Goal: Check status: Check status

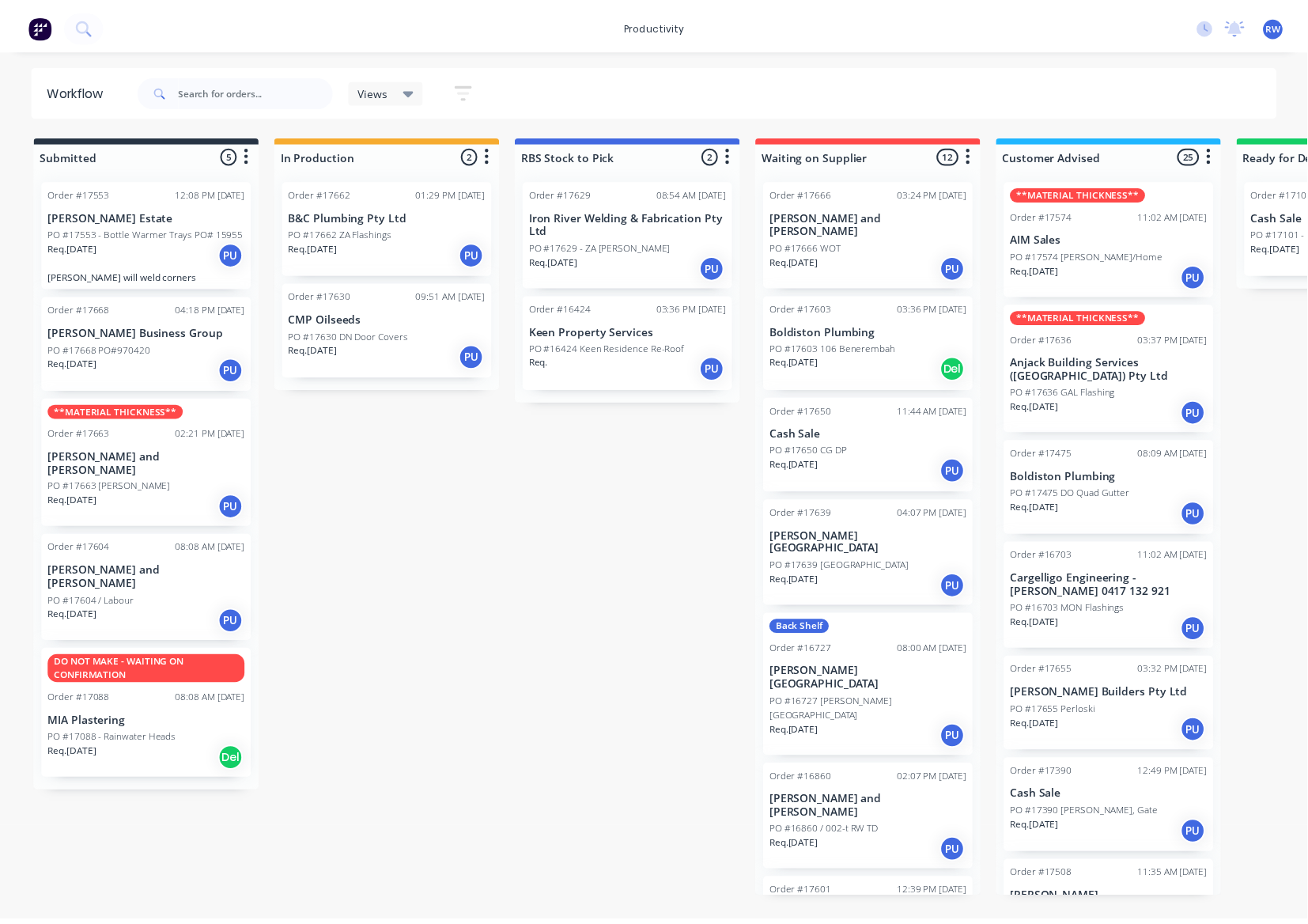
scroll to position [1898, 0]
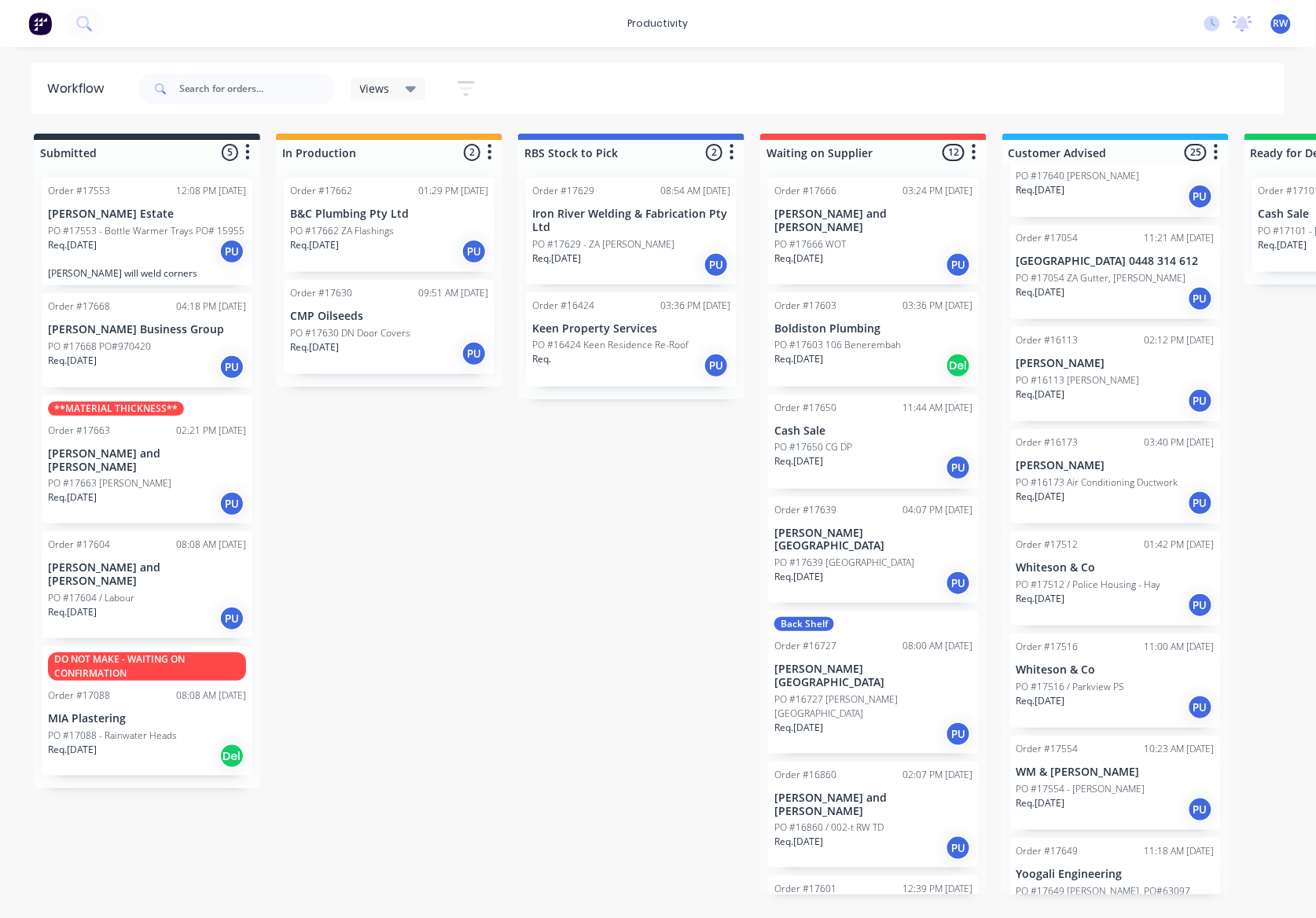
click at [174, 368] on div "Req. [DATE] PU" at bounding box center [147, 367] width 198 height 27
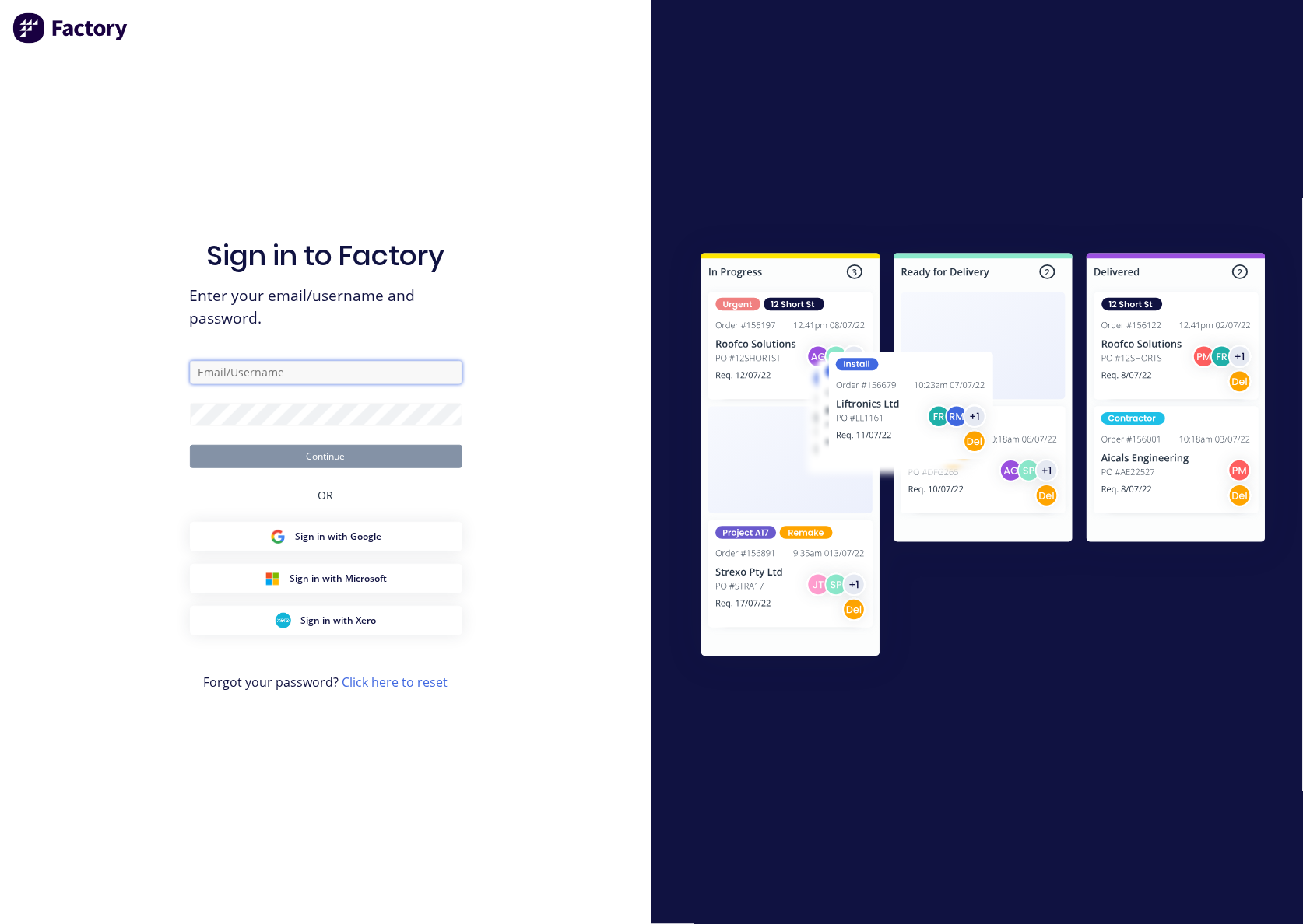
type input "[EMAIL_ADDRESS][DOMAIN_NAME]"
click at [346, 458] on button "Continue" at bounding box center [325, 457] width 272 height 24
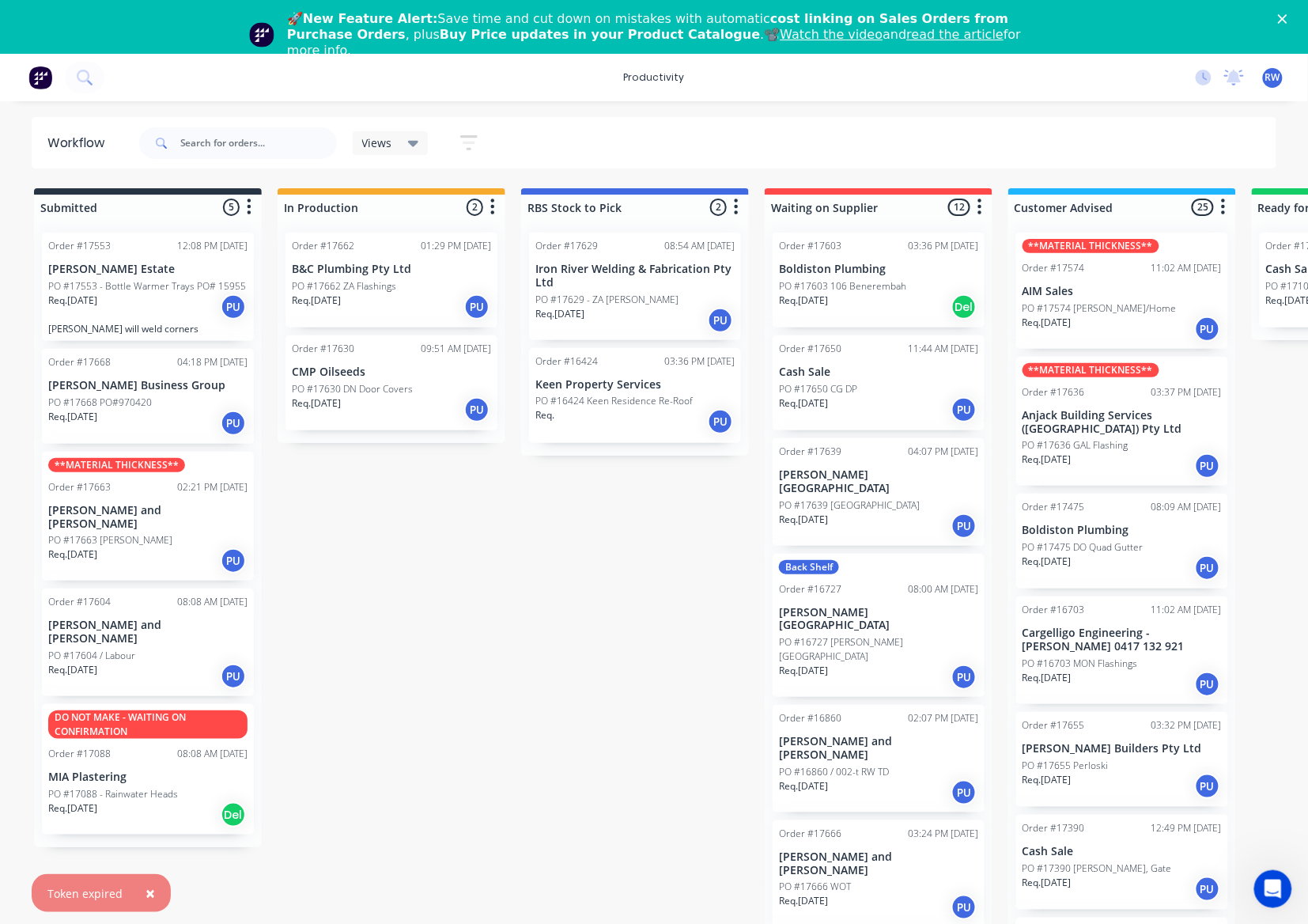
click at [346, 310] on div "Req. [DATE] PU" at bounding box center [391, 306] width 200 height 27
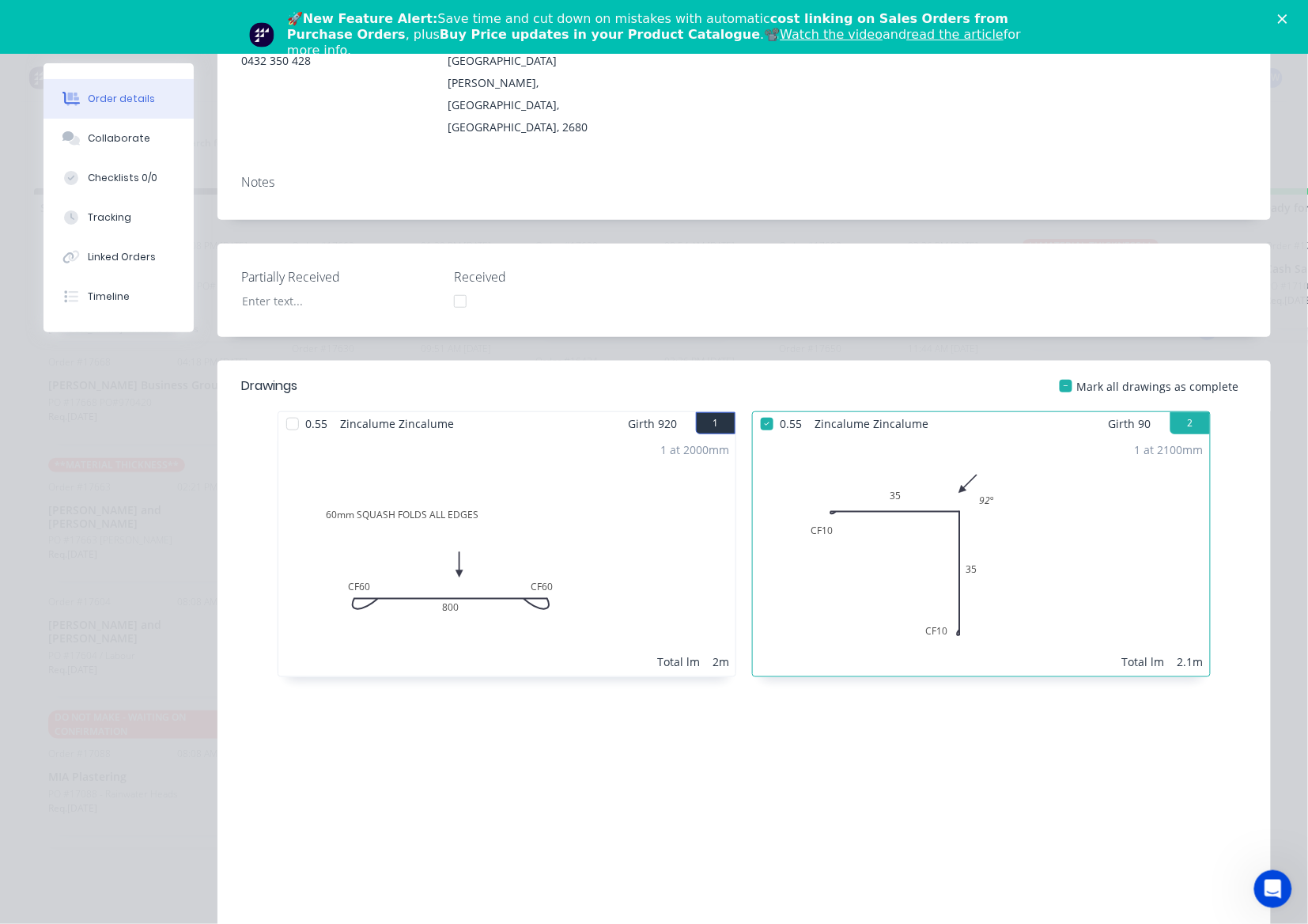
scroll to position [185, 0]
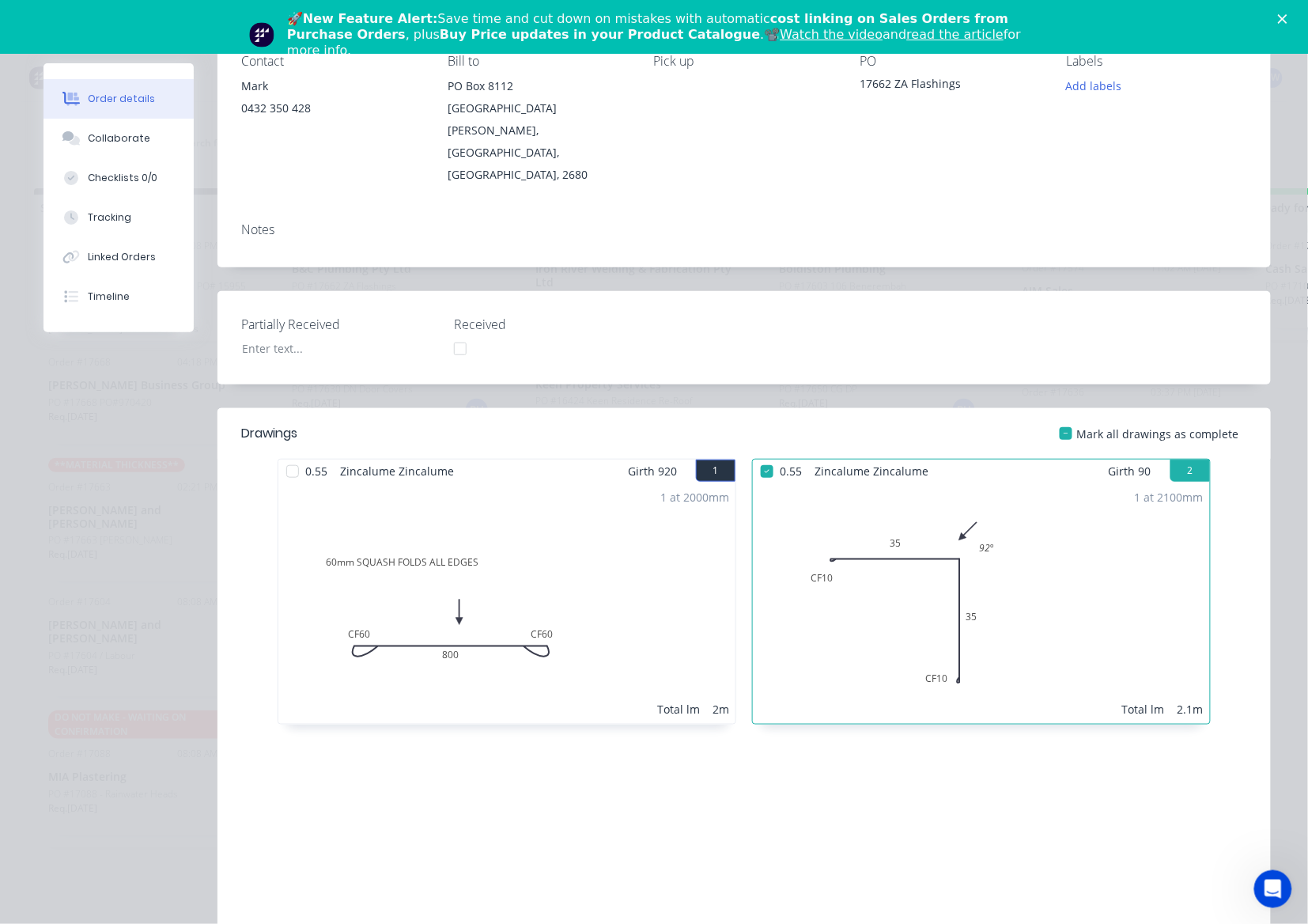
click at [282, 455] on div at bounding box center [292, 471] width 32 height 32
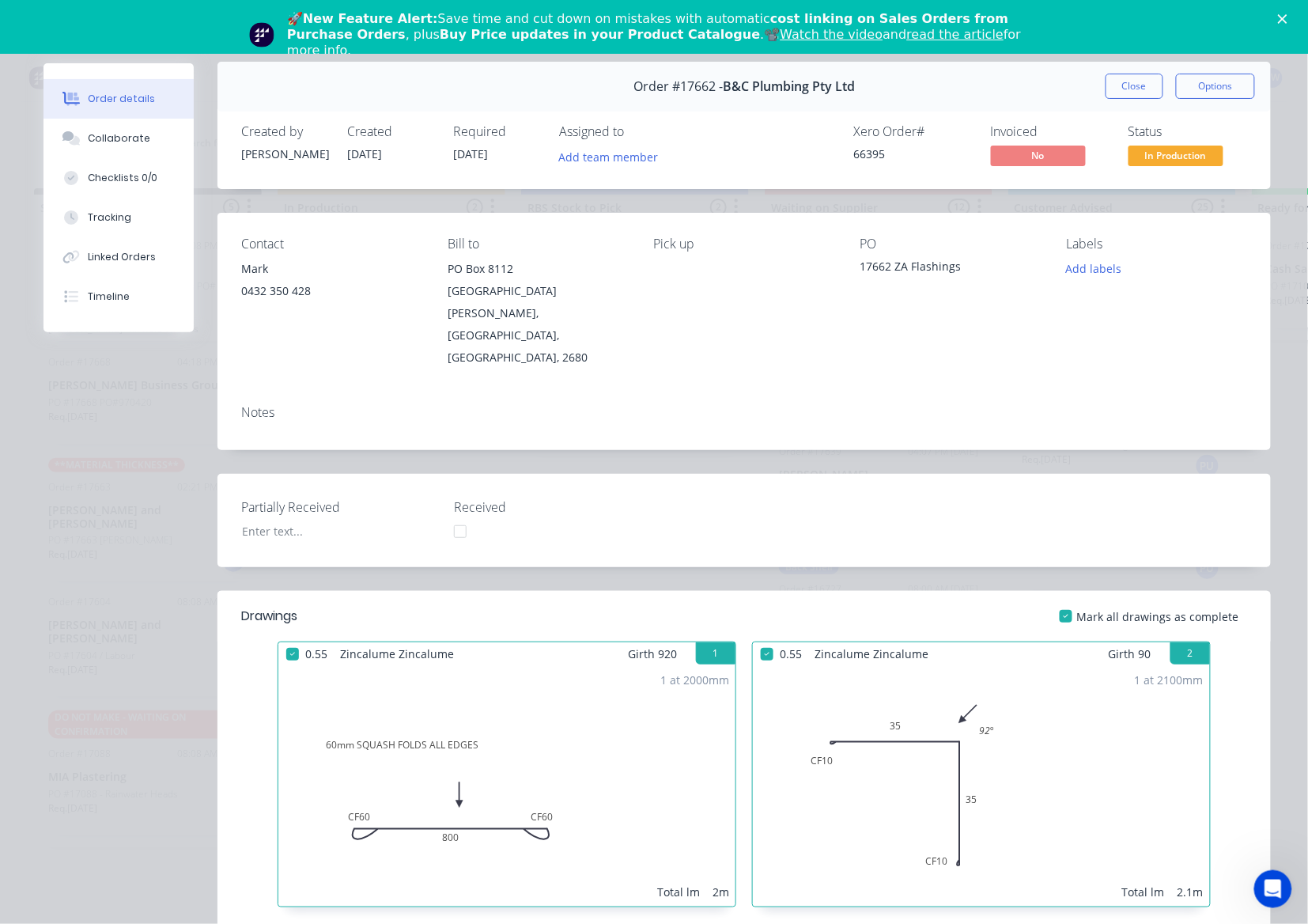
scroll to position [0, 0]
click at [1128, 160] on span "In Production" at bounding box center [1175, 157] width 95 height 20
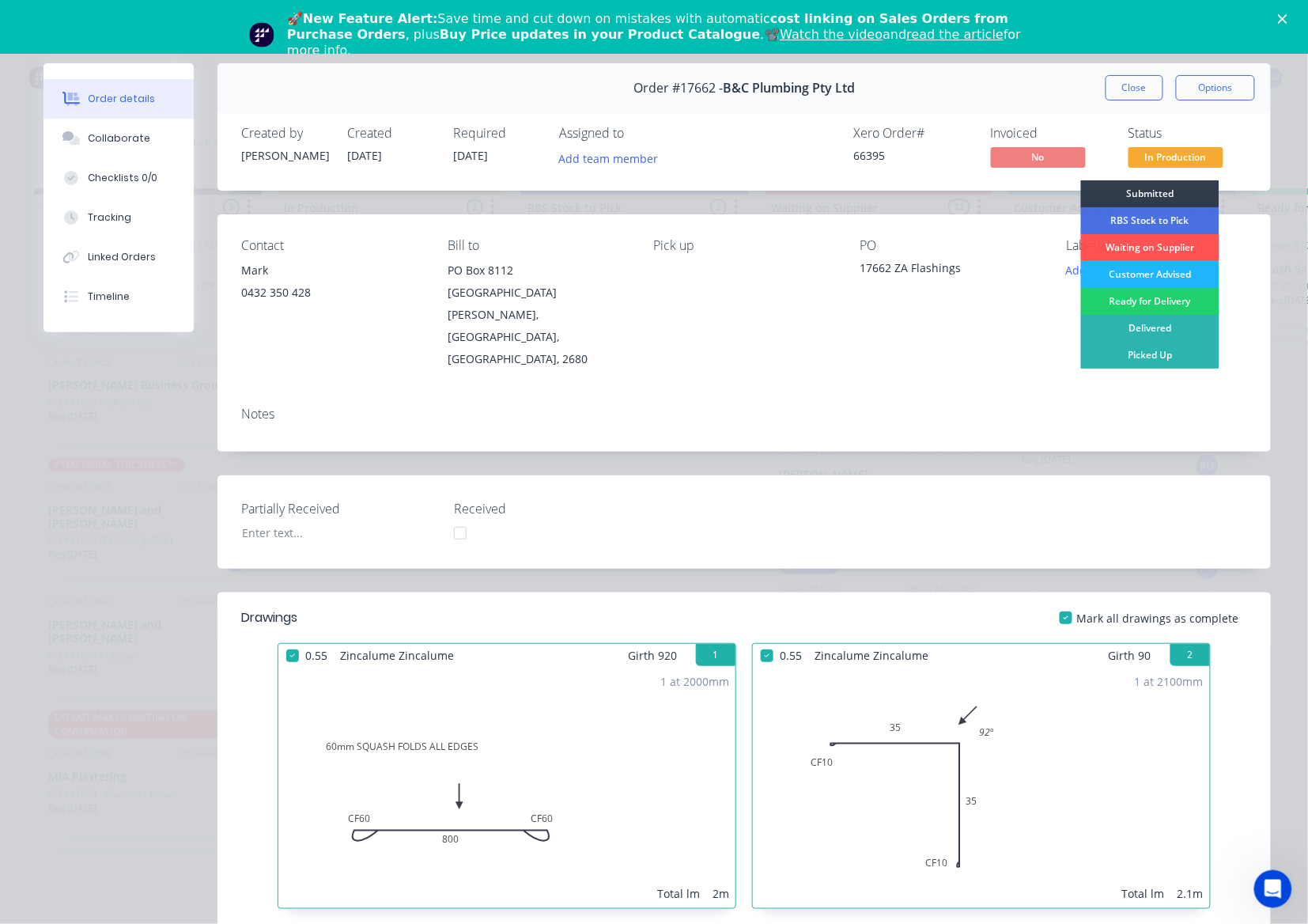
click at [1156, 272] on div "Customer Advised" at bounding box center [1149, 274] width 139 height 27
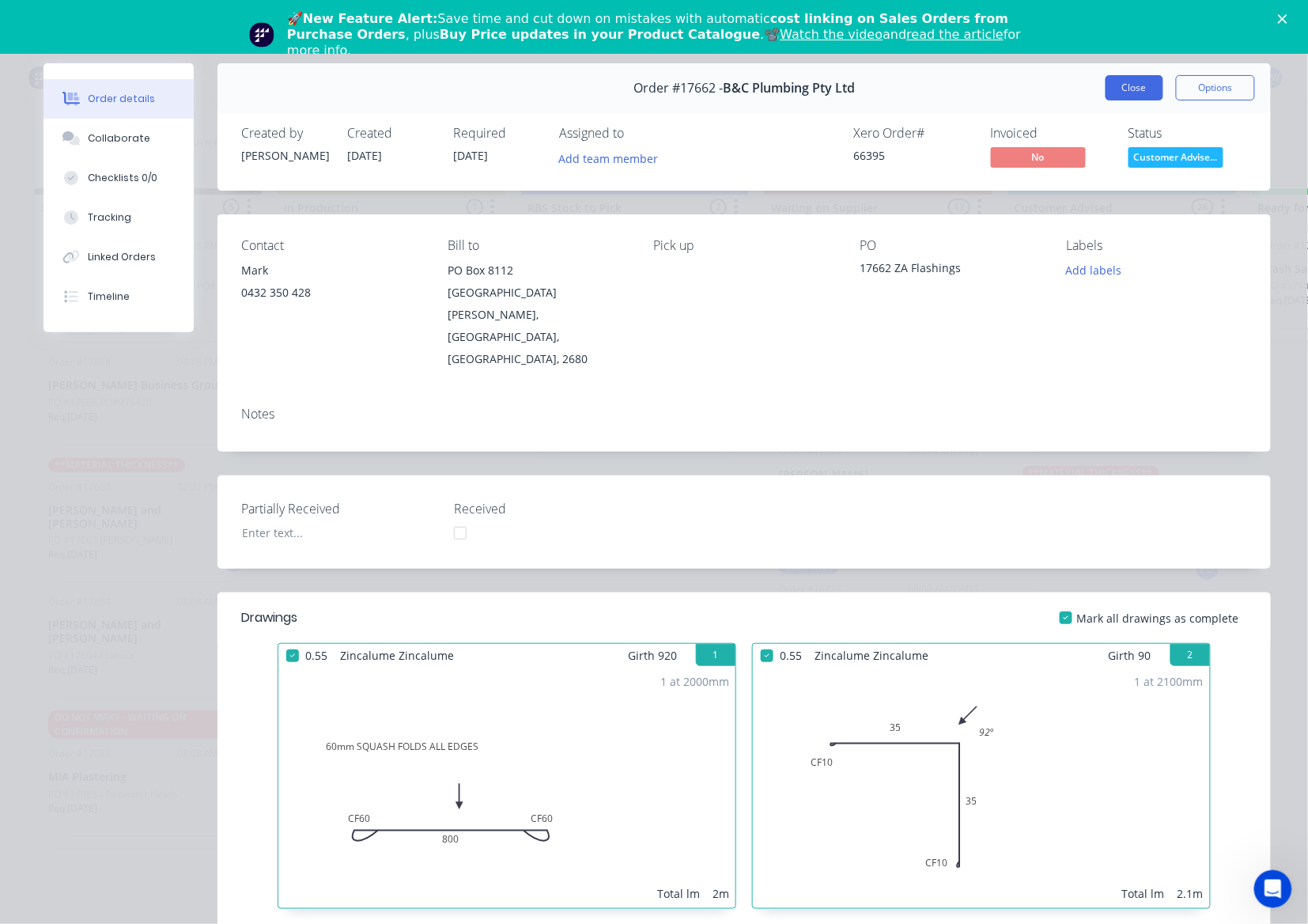
click at [1119, 86] on button "Close" at bounding box center [1134, 87] width 58 height 25
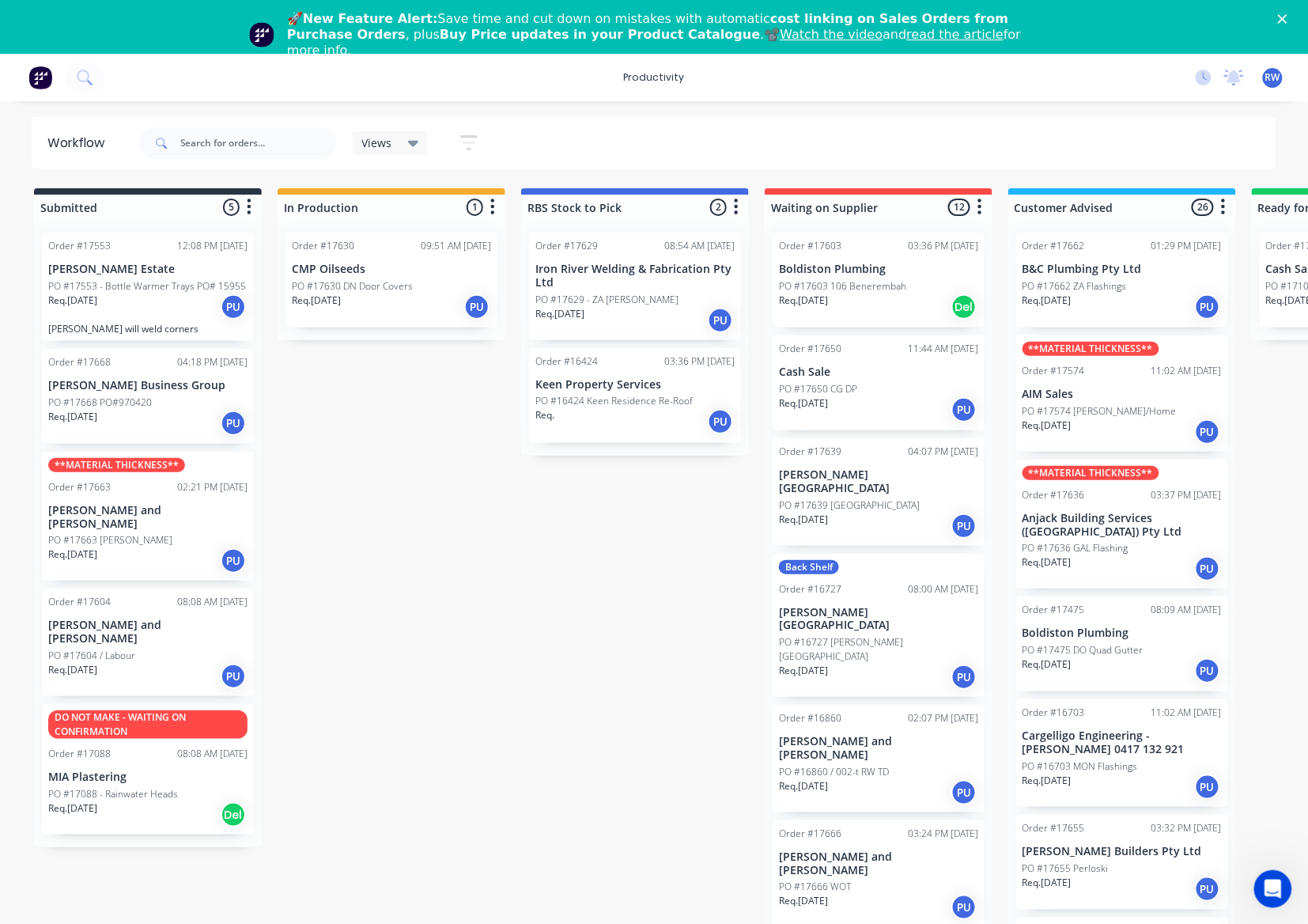
click at [162, 424] on div "Req. [DATE] PU" at bounding box center [148, 423] width 200 height 27
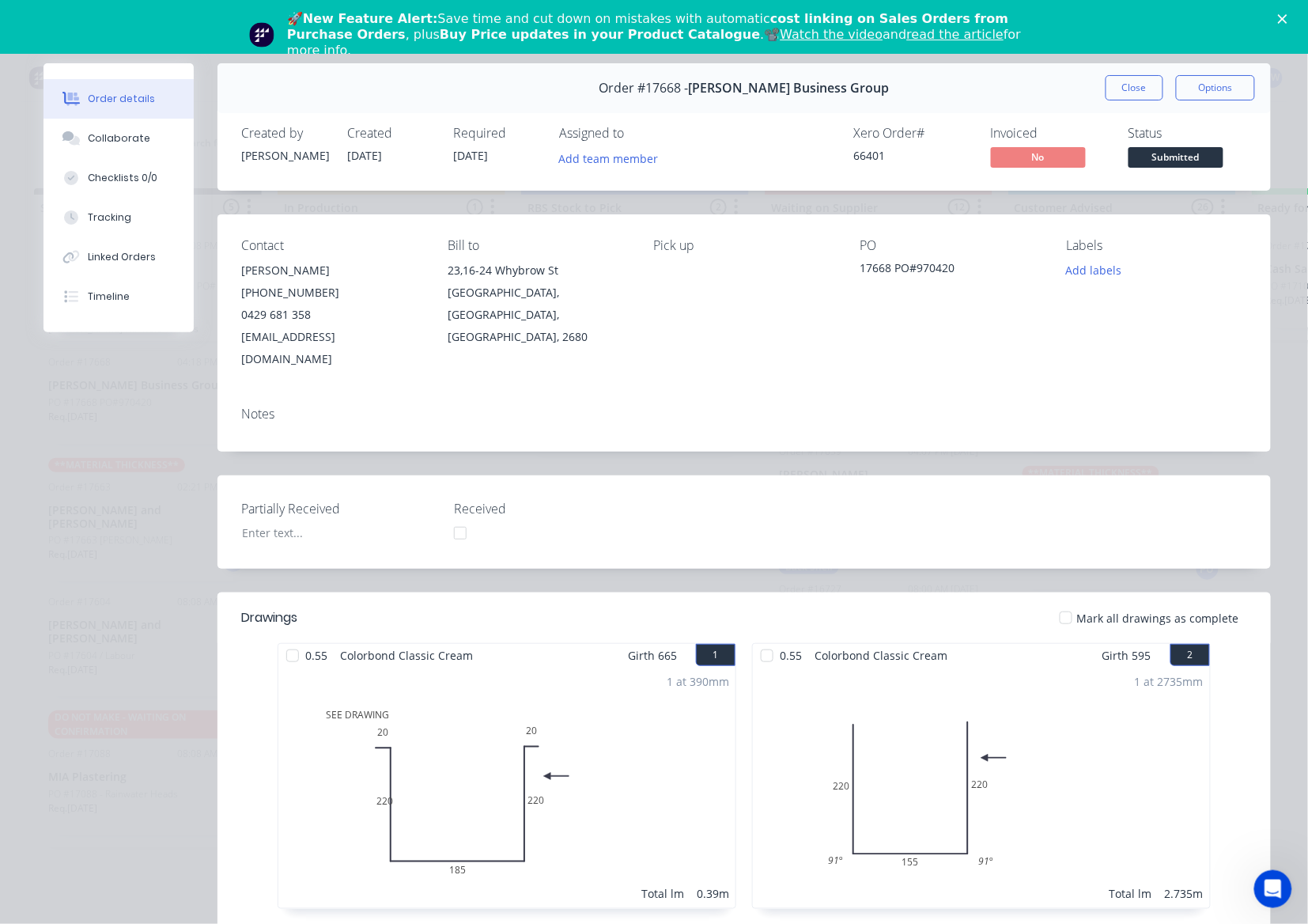
click at [1060, 602] on div at bounding box center [1066, 618] width 32 height 32
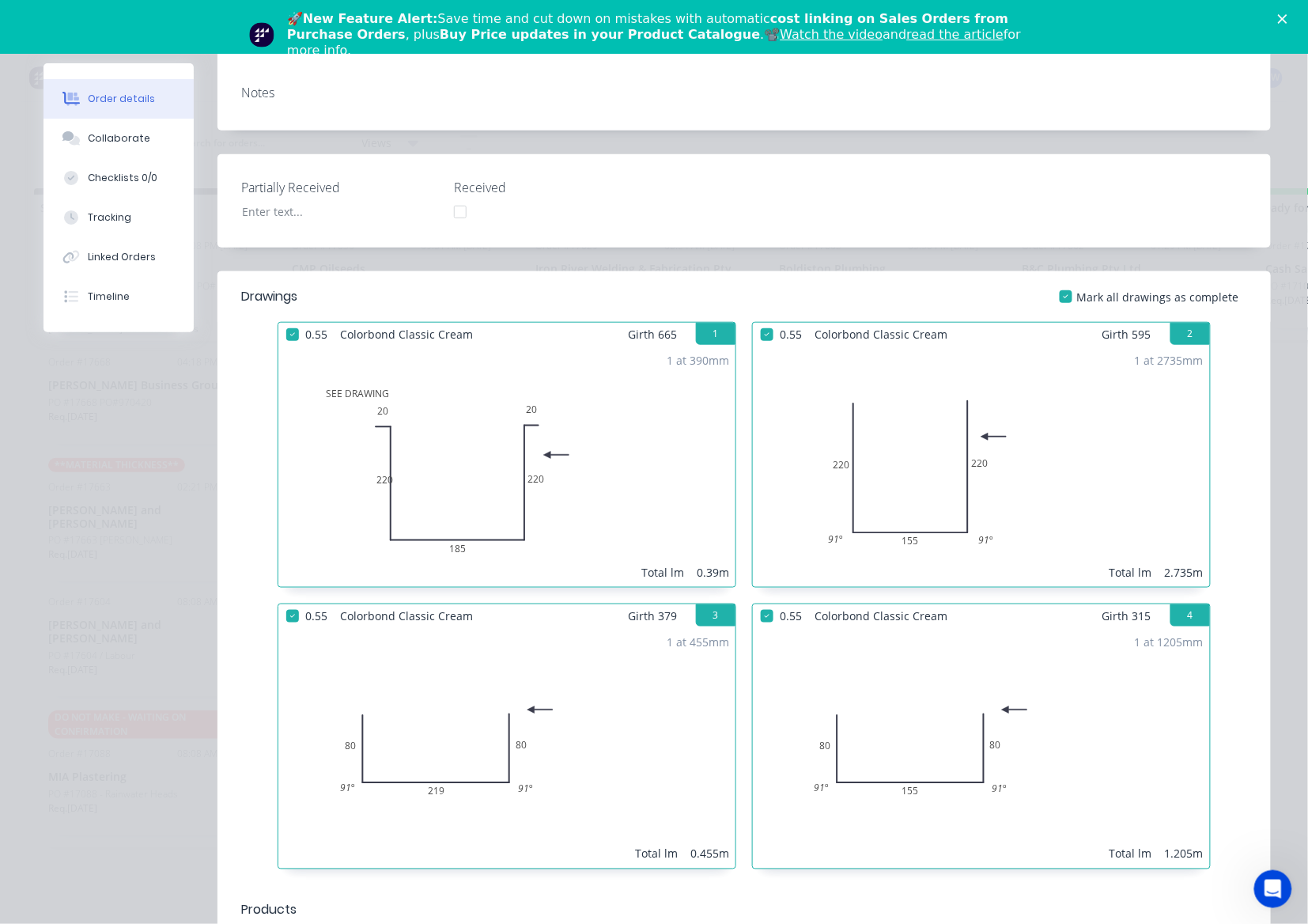
scroll to position [633, 0]
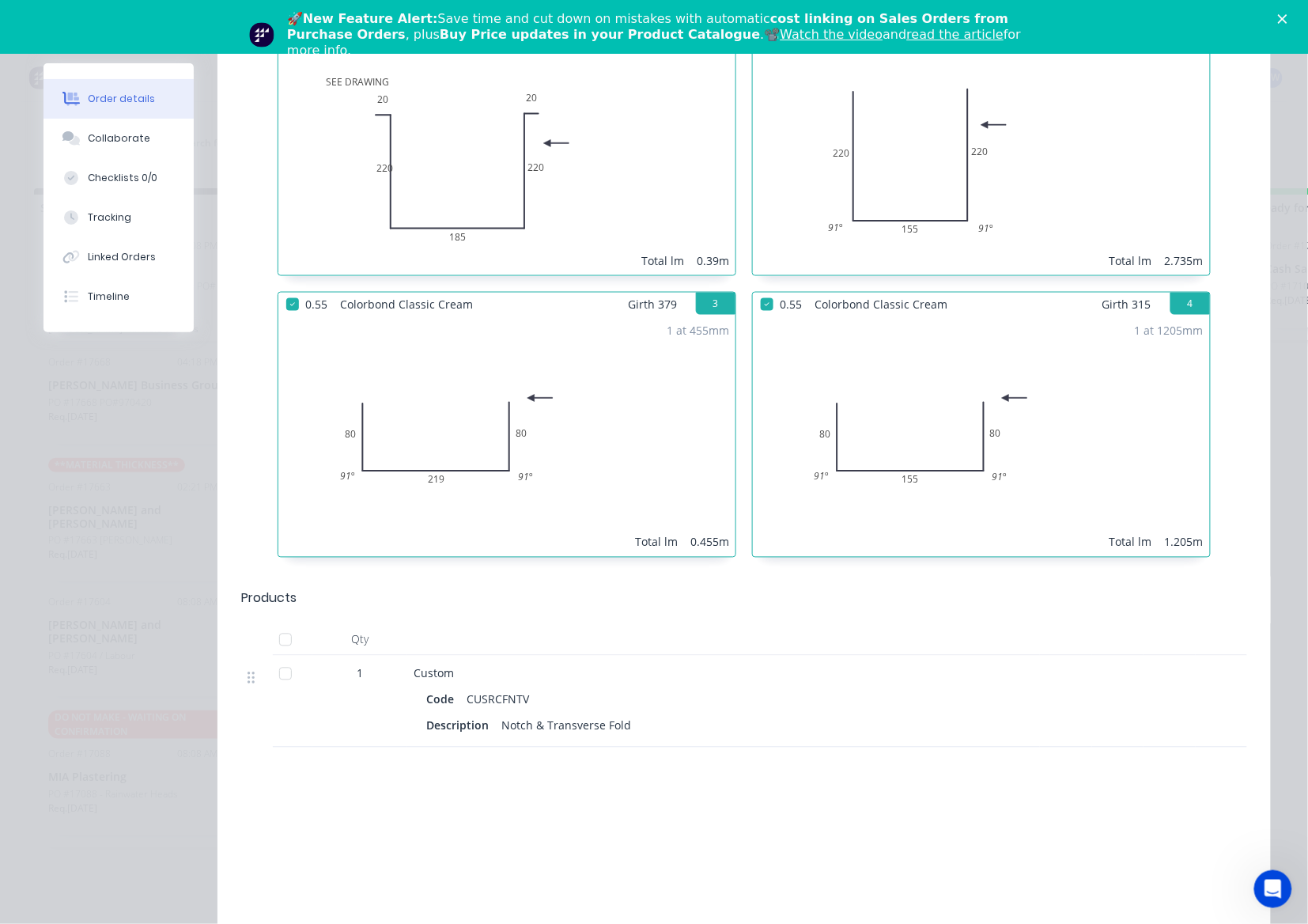
click at [284, 624] on div at bounding box center [285, 640] width 32 height 32
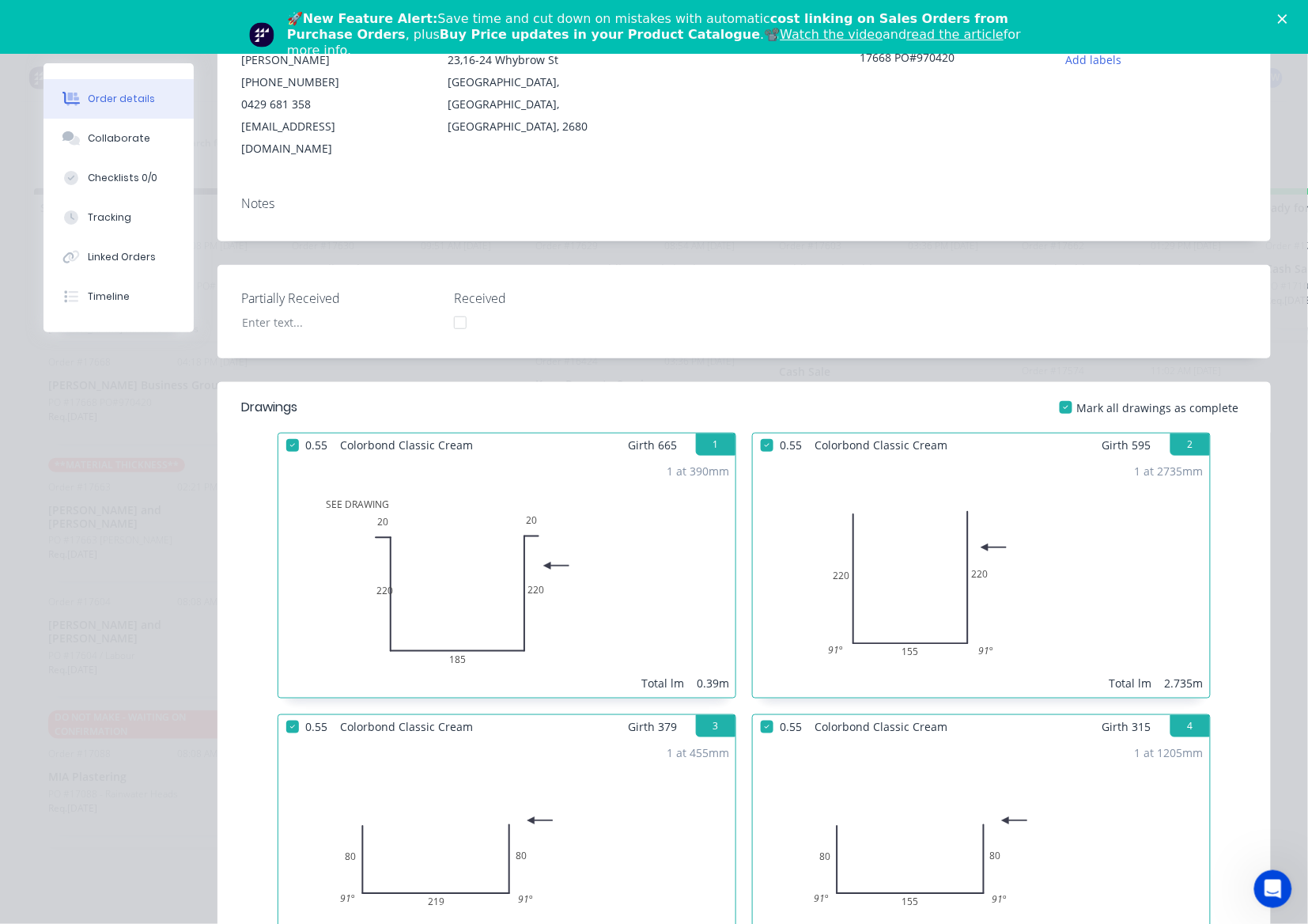
scroll to position [0, 0]
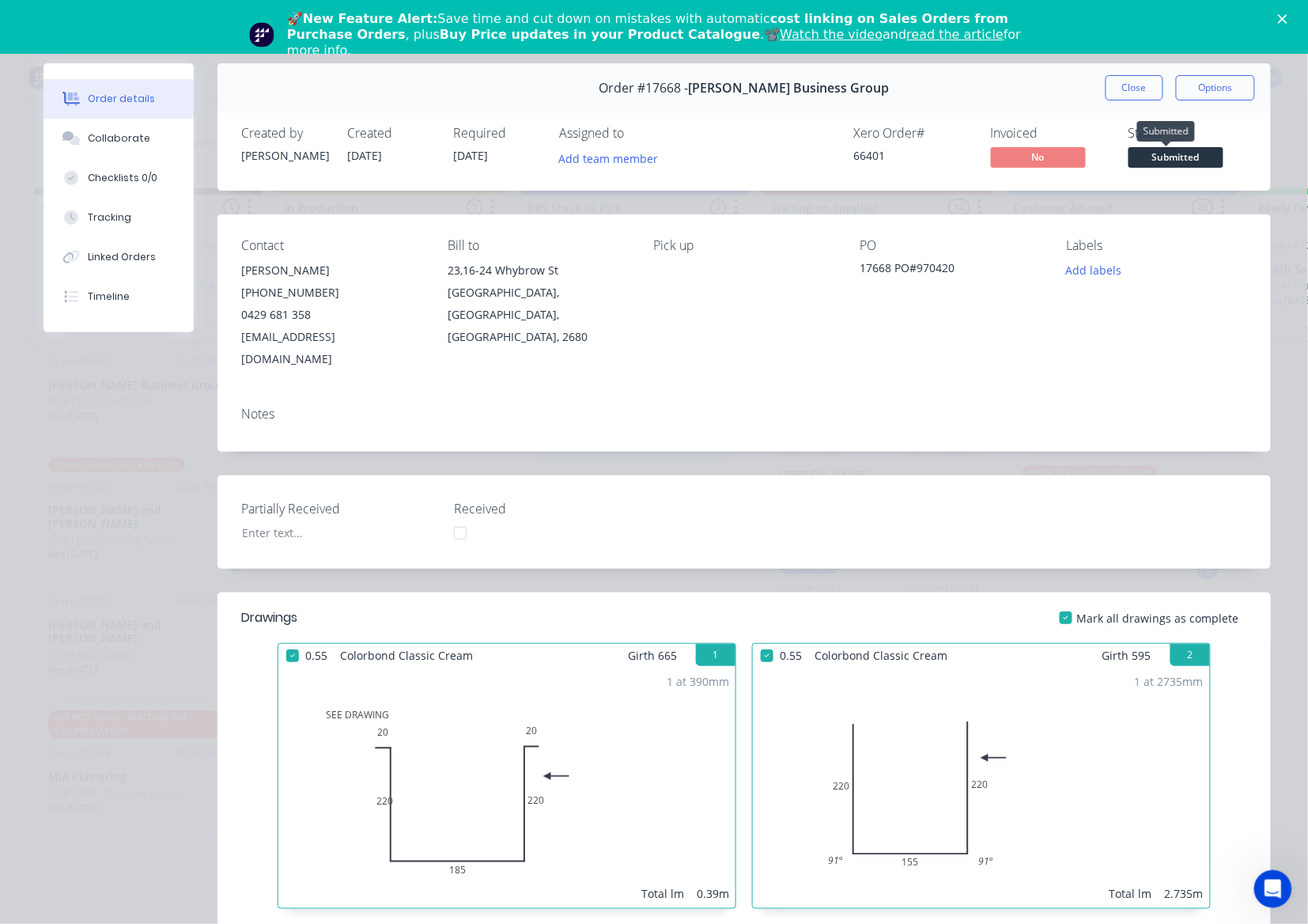
click at [1159, 158] on span "Submitted" at bounding box center [1175, 157] width 95 height 20
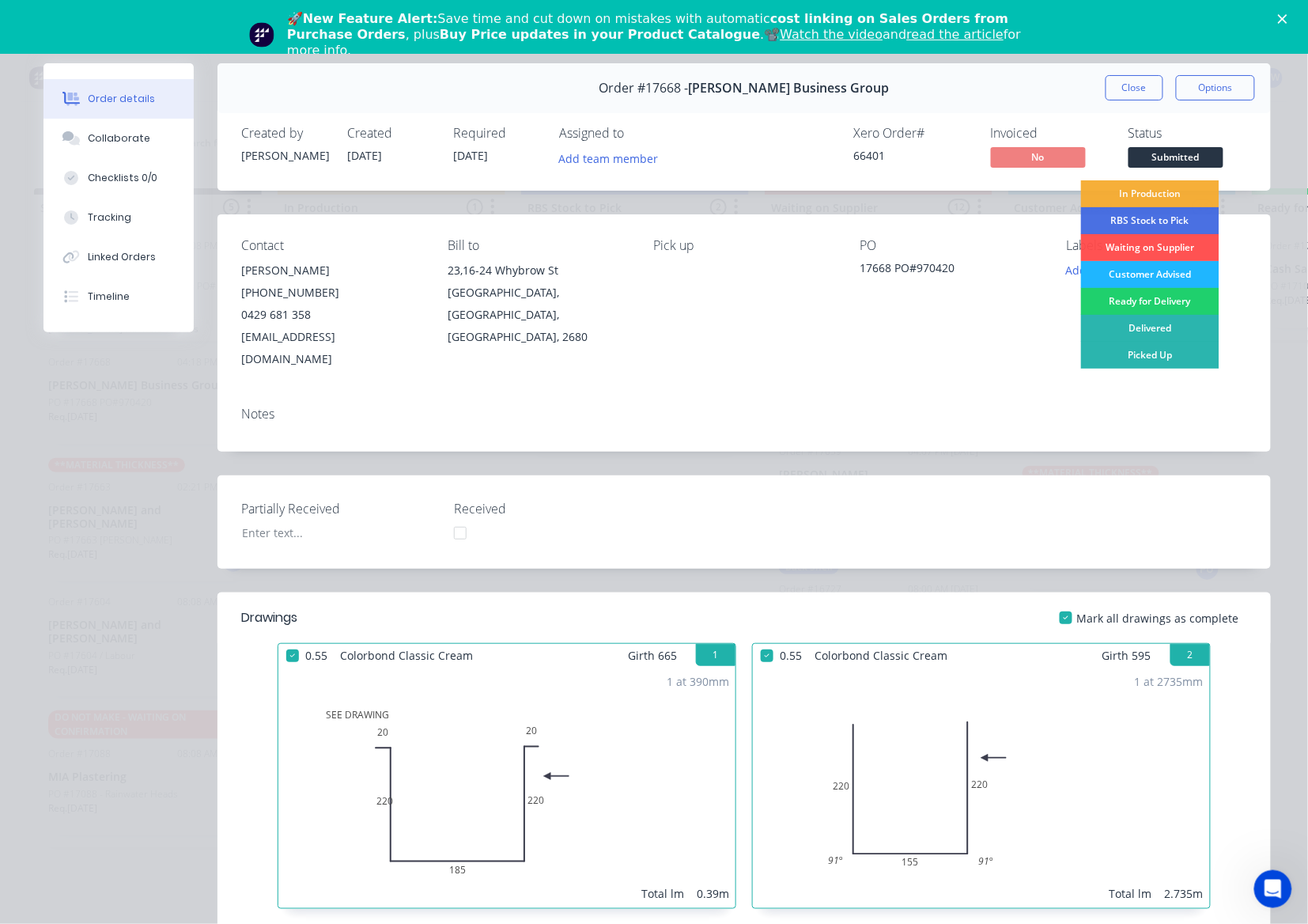
click at [1129, 282] on div "Customer Advised" at bounding box center [1149, 274] width 139 height 27
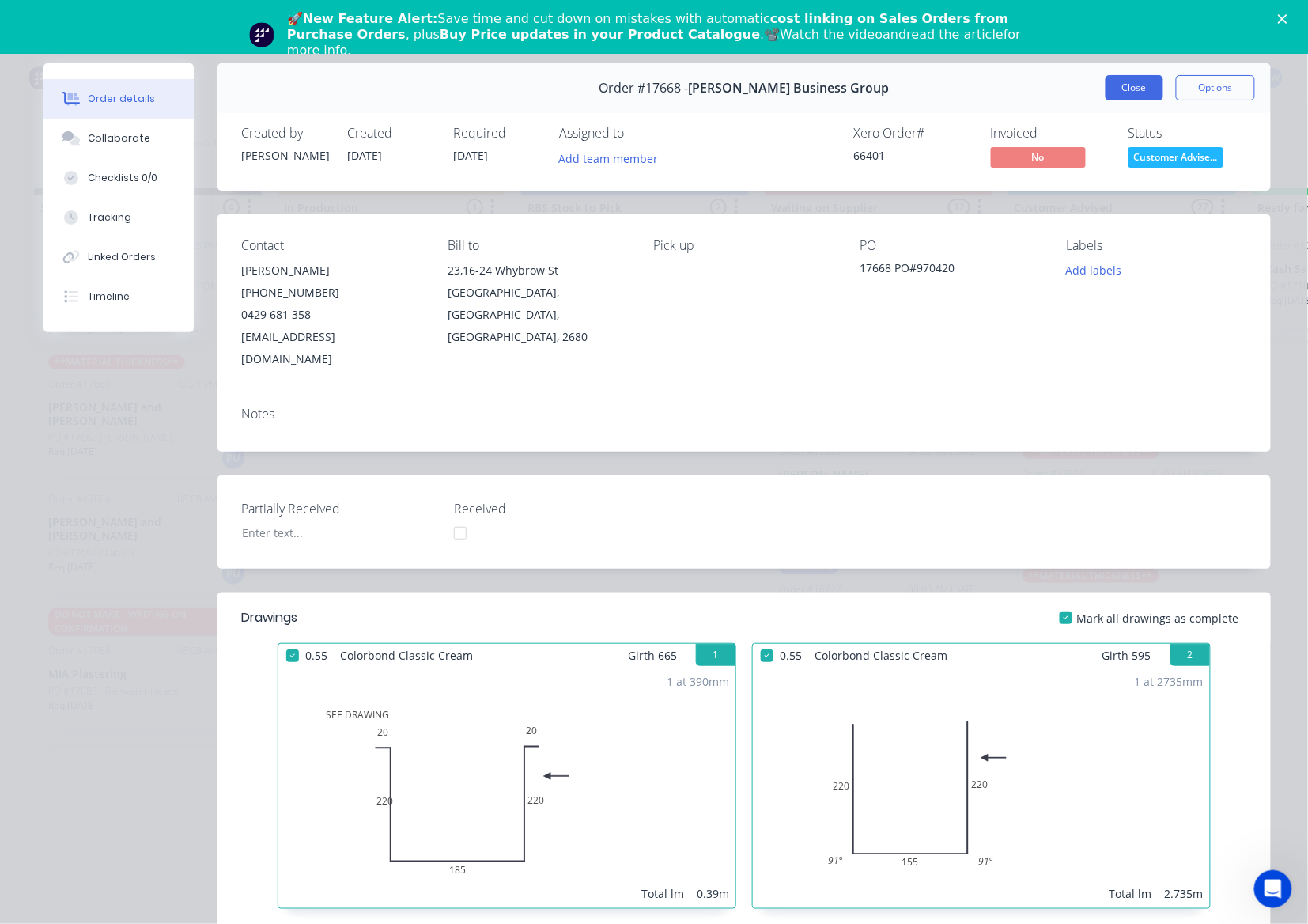
click at [1127, 86] on button "Close" at bounding box center [1134, 87] width 58 height 25
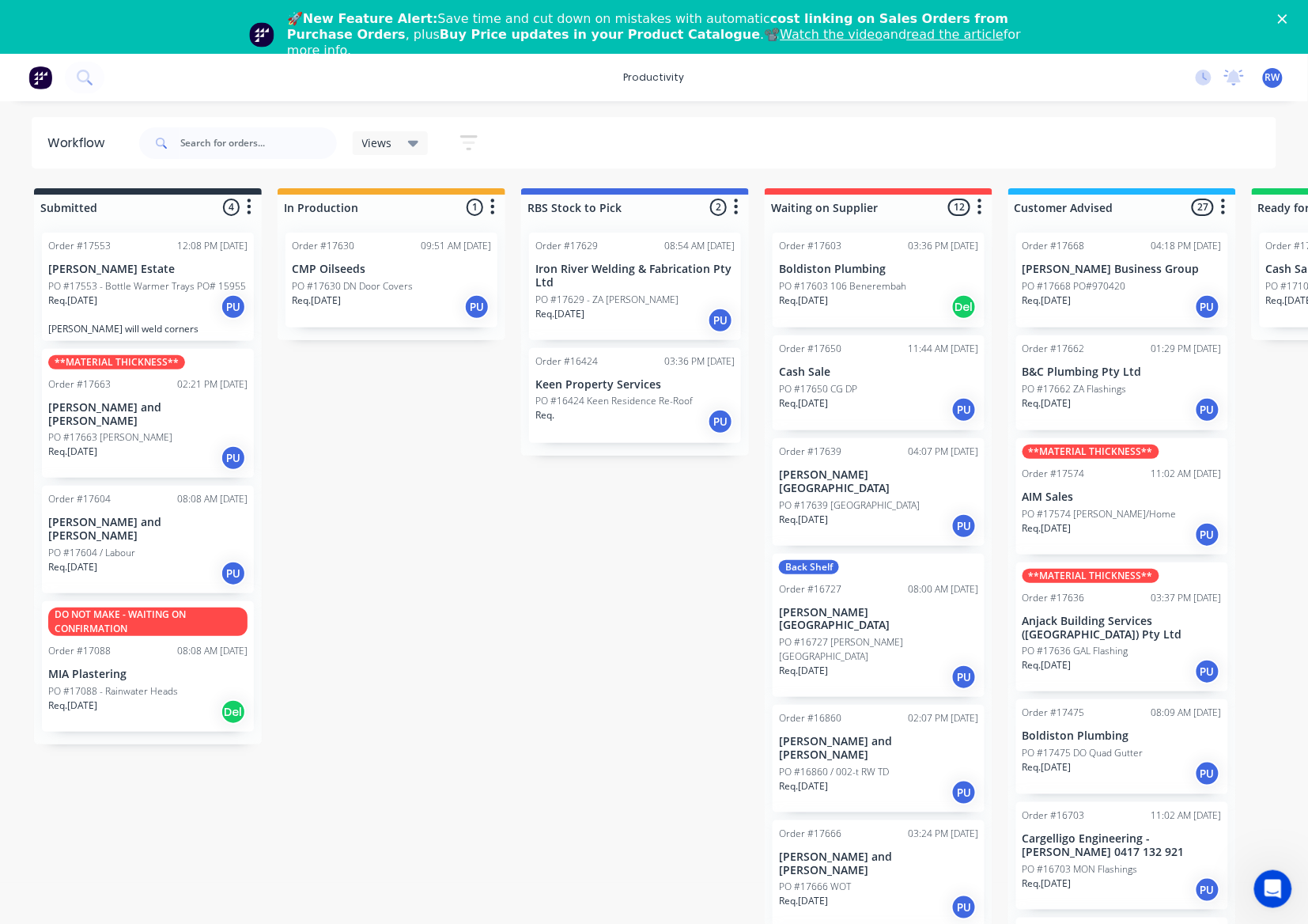
click at [166, 430] on div "PO #17663 [PERSON_NAME]" at bounding box center [148, 437] width 200 height 14
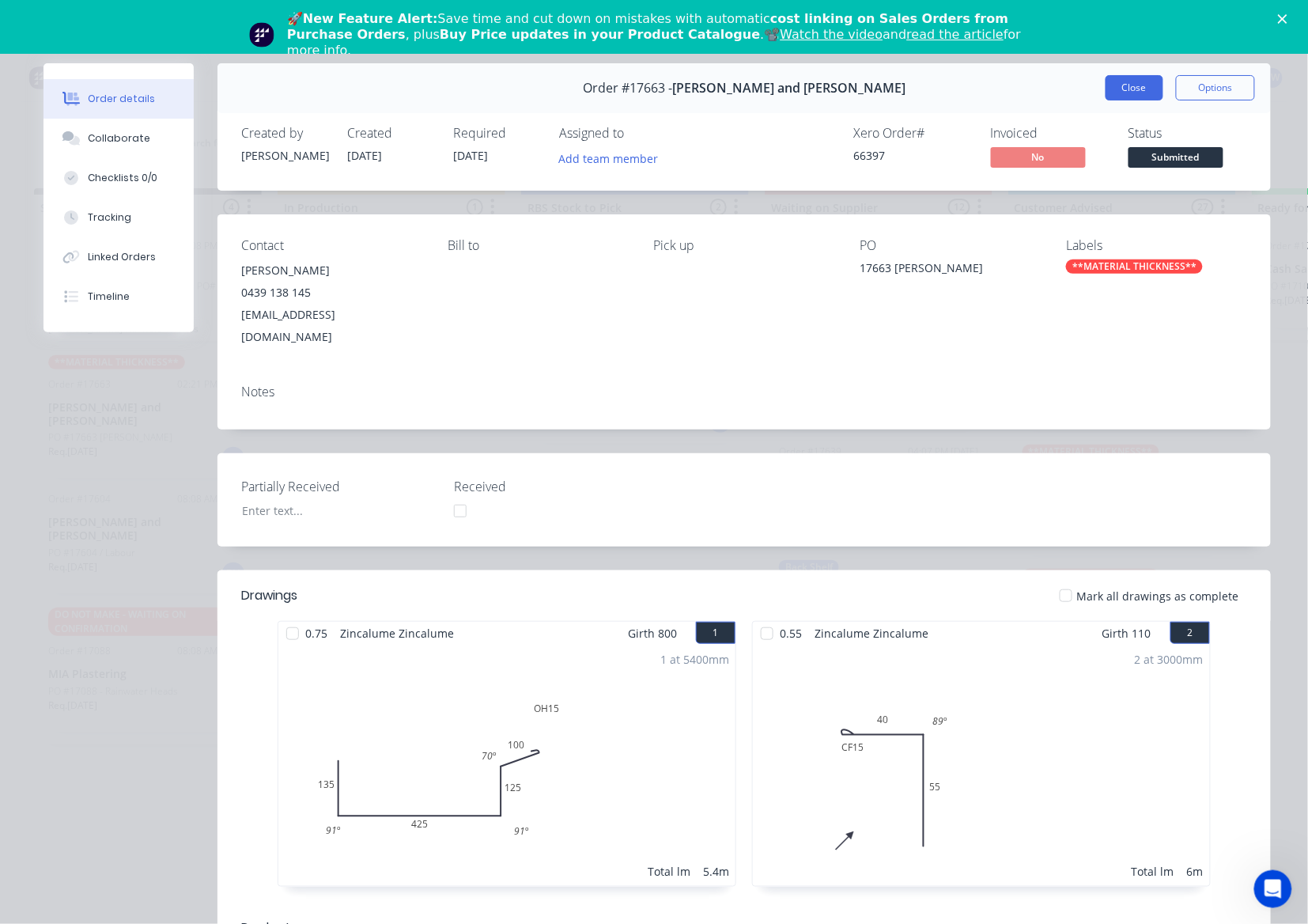
click at [1123, 92] on button "Close" at bounding box center [1134, 87] width 58 height 25
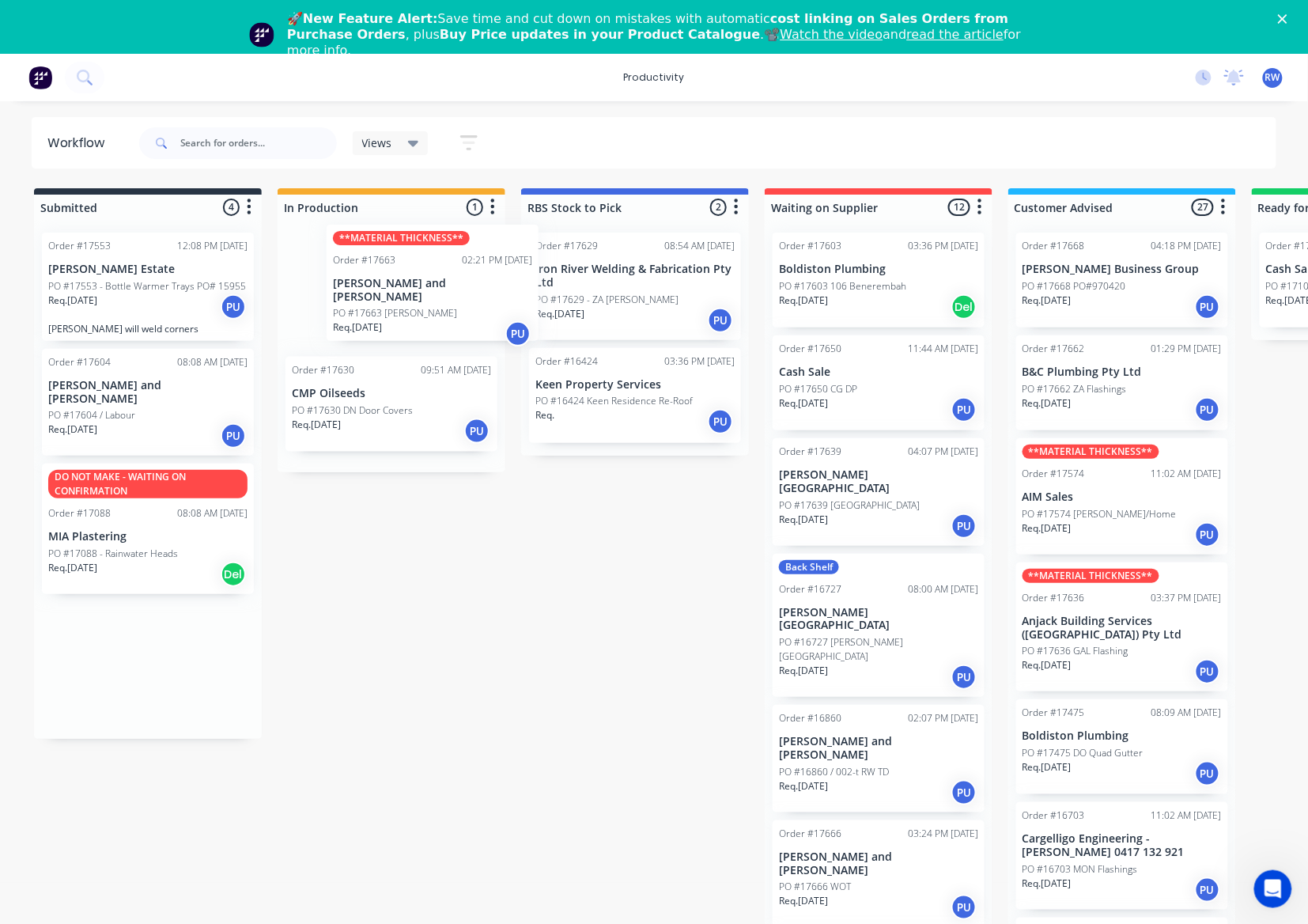
drag, startPoint x: 89, startPoint y: 437, endPoint x: 396, endPoint y: 304, distance: 334.6
click at [396, 304] on div "Submitted 4 Sort By Created date Required date Order number Customer name Most …" at bounding box center [962, 571] width 1949 height 765
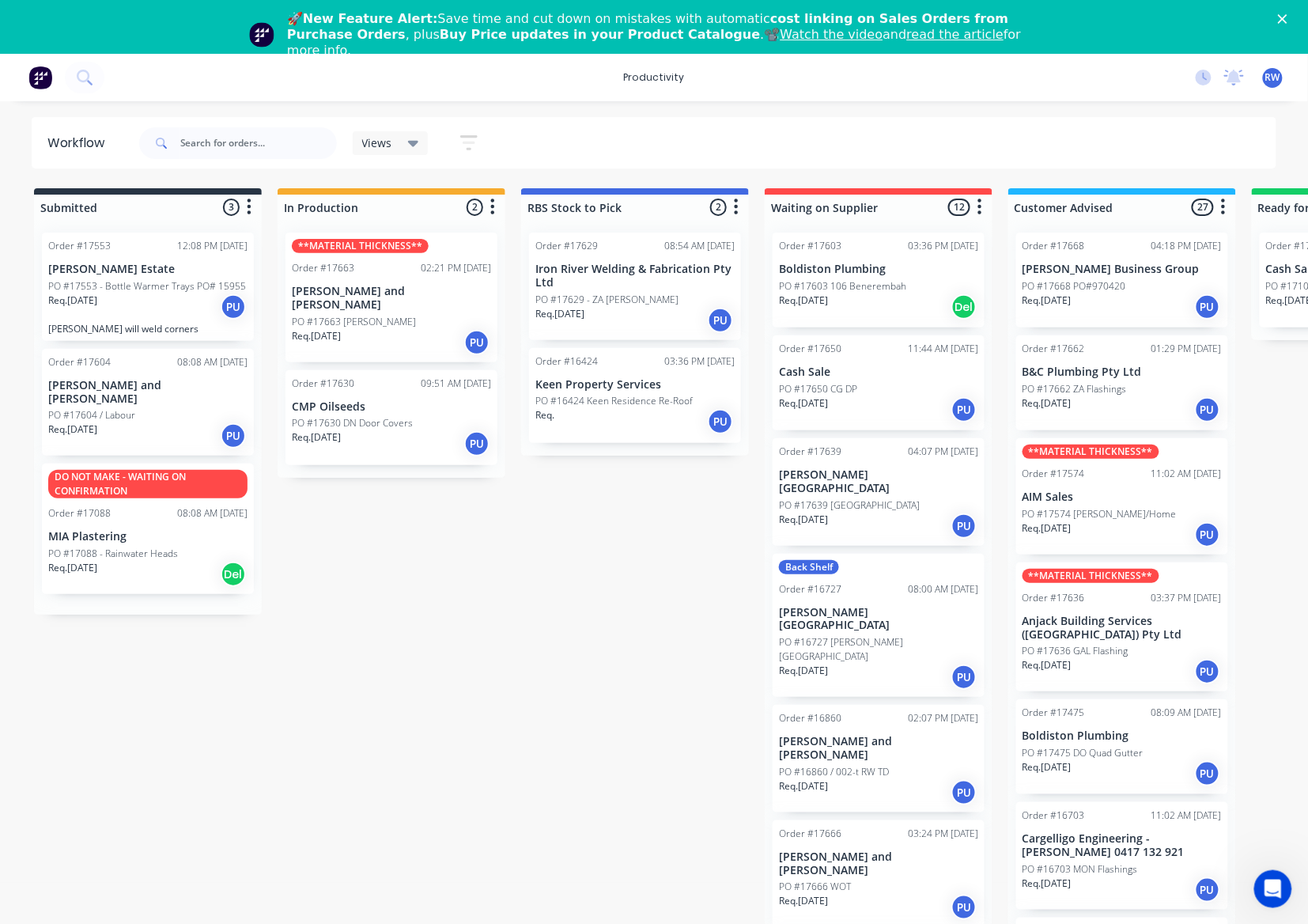
click at [387, 314] on div "PO #17663 [PERSON_NAME]" at bounding box center [391, 321] width 200 height 14
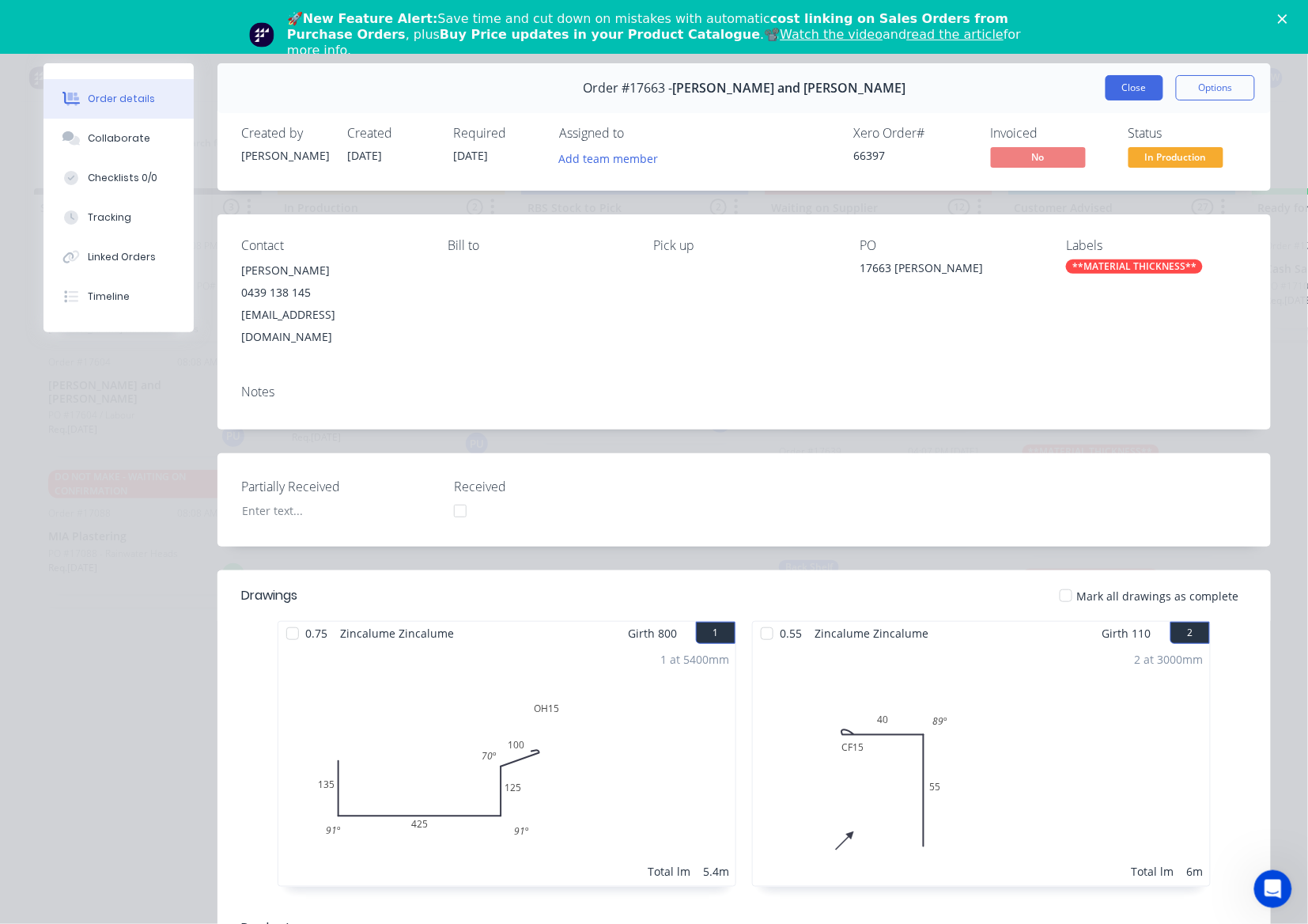
click at [1118, 93] on button "Close" at bounding box center [1134, 87] width 58 height 25
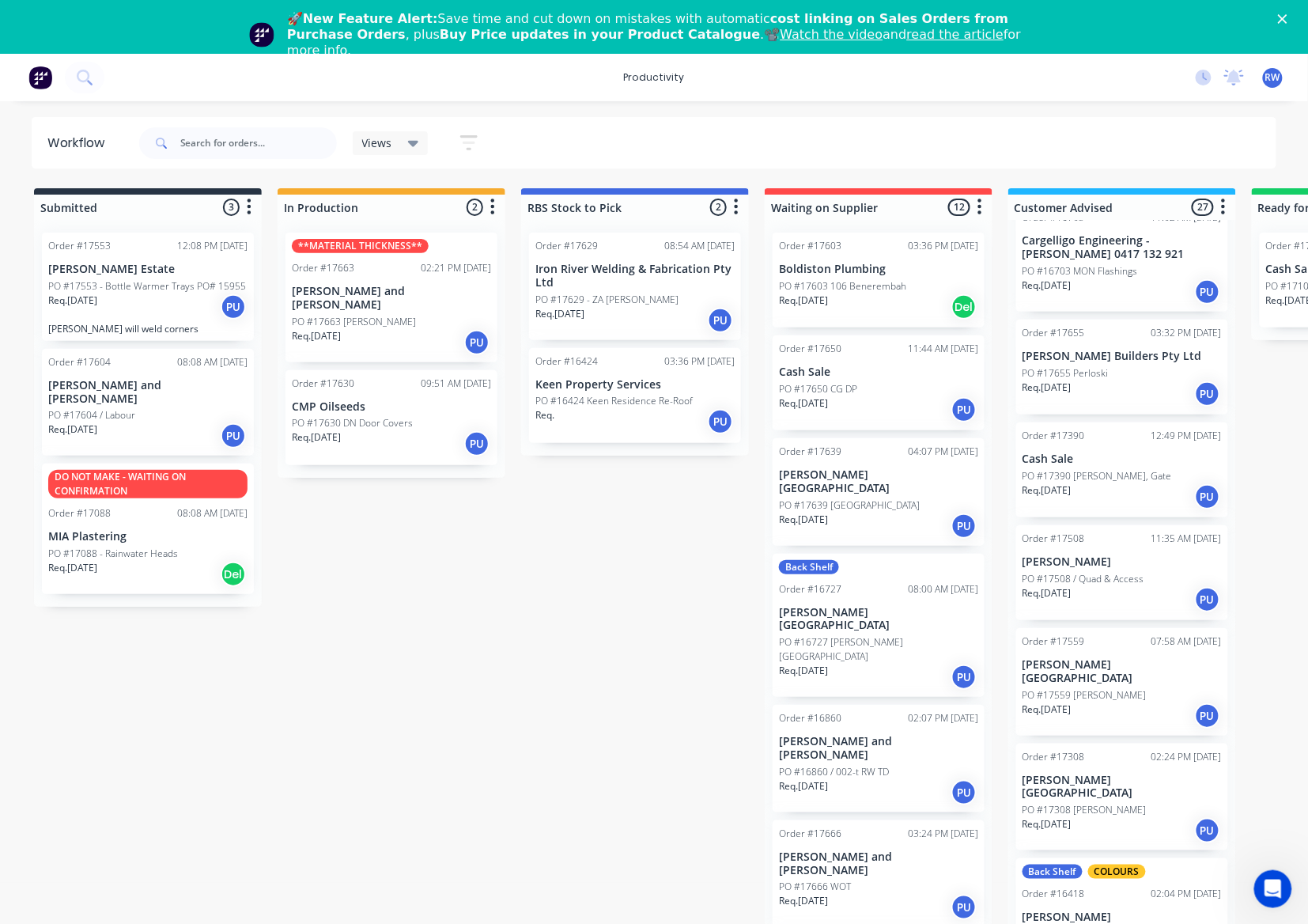
scroll to position [633, 0]
